Goal: Check status: Check status

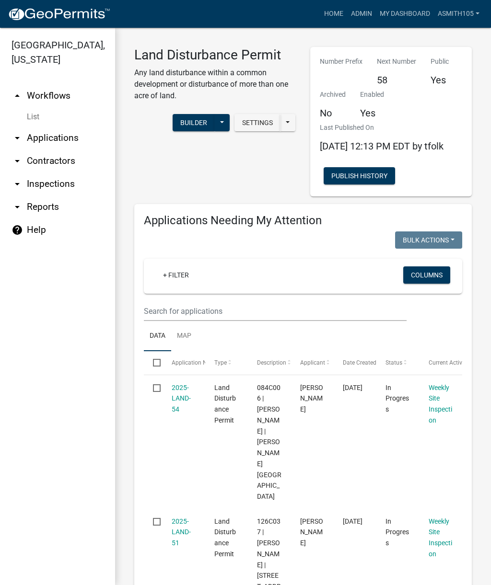
click at [34, 93] on link "arrow_drop_up Workflows" at bounding box center [57, 95] width 115 height 23
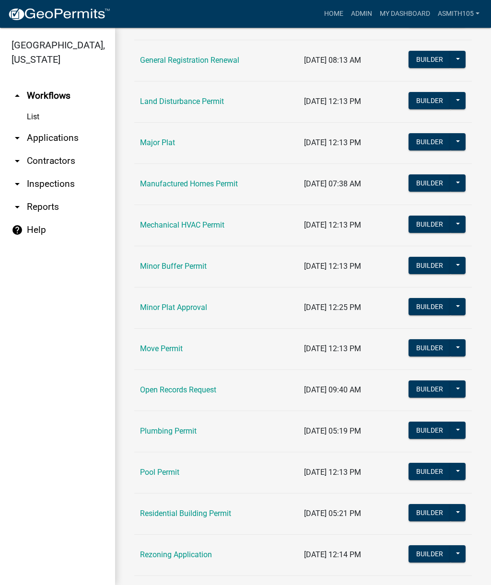
scroll to position [697, 0]
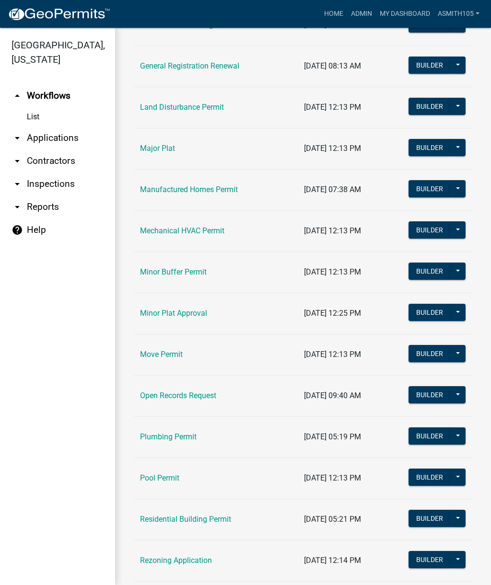
click at [231, 110] on td "Land Disturbance Permit" at bounding box center [216, 107] width 164 height 41
click at [212, 108] on link "Land Disturbance Permit" at bounding box center [182, 107] width 84 height 9
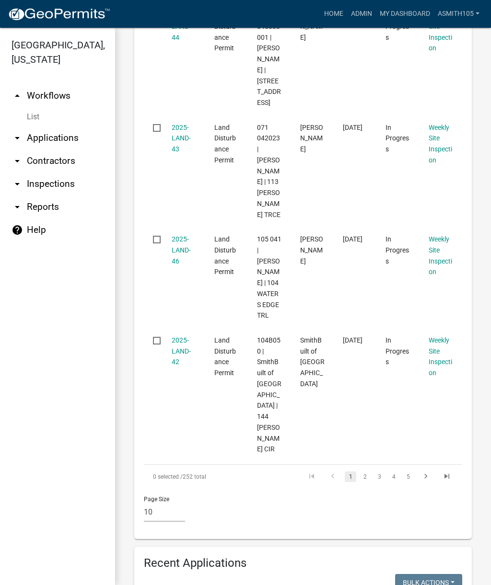
scroll to position [1166, 0]
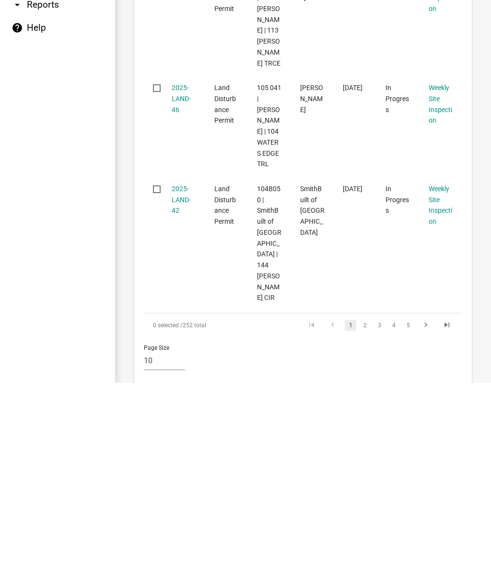
scroll to position [1109, 0]
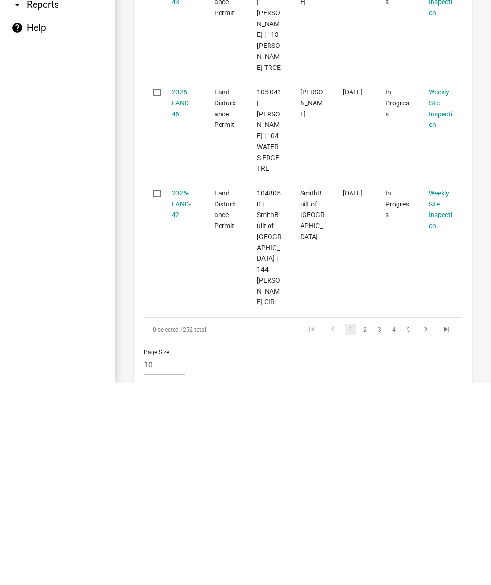
type input "1"
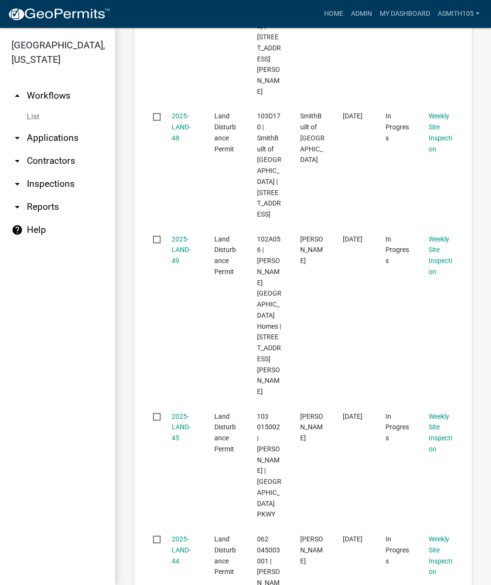
scroll to position [639, 0]
click at [28, 189] on link "arrow_drop_down Inspections" at bounding box center [57, 184] width 115 height 23
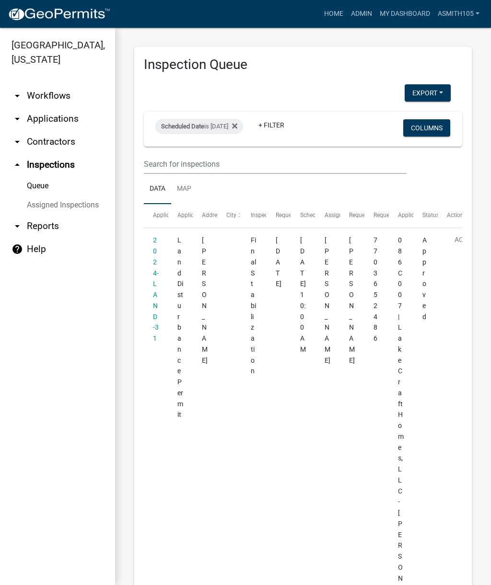
click at [25, 120] on link "arrow_drop_down Applications" at bounding box center [57, 118] width 115 height 23
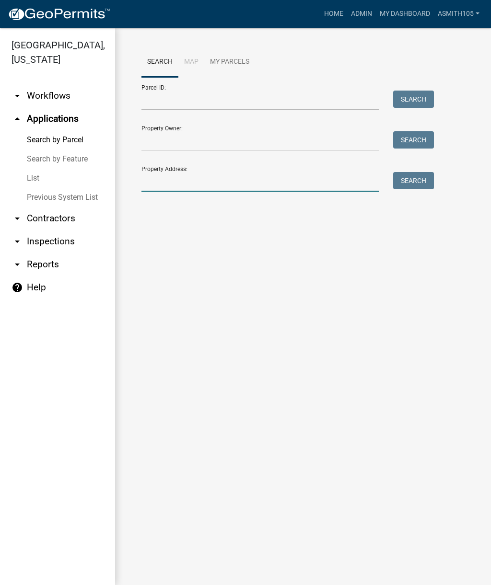
click at [147, 178] on input "Property Address:" at bounding box center [259, 182] width 237 height 20
type input "182 harmony"
click at [401, 189] on button "Search" at bounding box center [413, 180] width 41 height 17
